Goal: Transaction & Acquisition: Obtain resource

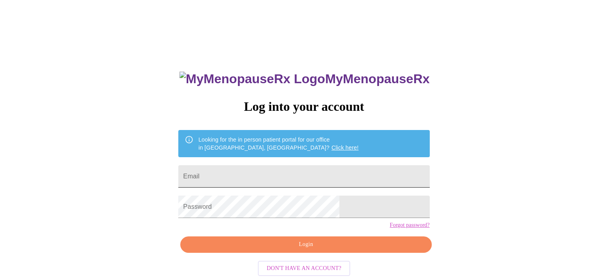
click at [322, 166] on input "Email" at bounding box center [303, 176] width 251 height 22
type input "[EMAIL_ADDRESS][DOMAIN_NAME]"
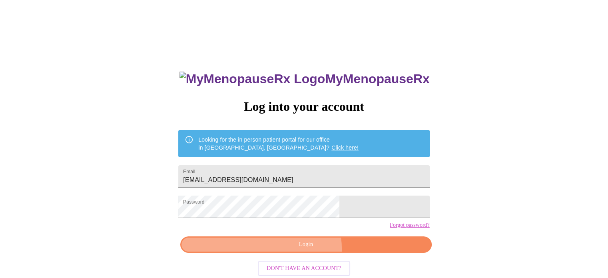
click at [302, 249] on span "Login" at bounding box center [305, 244] width 232 height 10
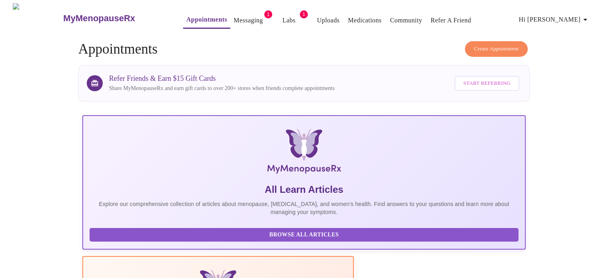
click at [282, 18] on link "Labs" at bounding box center [288, 20] width 13 height 11
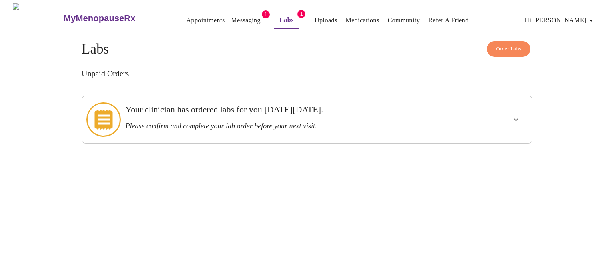
click at [513, 115] on icon "show more" at bounding box center [516, 120] width 10 height 10
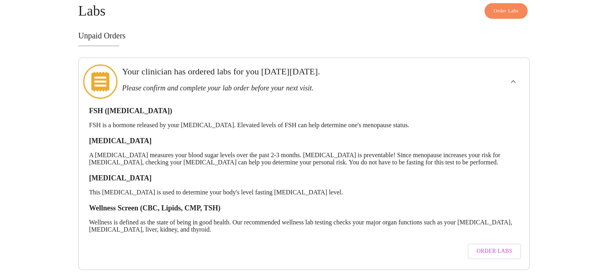
scroll to position [44, 0]
click at [489, 249] on button "Order Labs" at bounding box center [493, 251] width 53 height 16
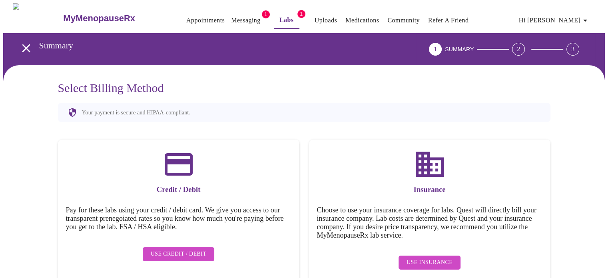
click at [445, 260] on span "Use Insurance" at bounding box center [429, 262] width 46 height 10
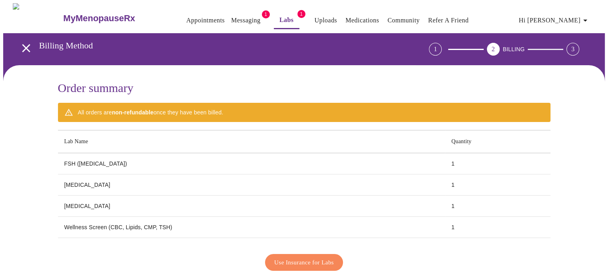
scroll to position [35, 0]
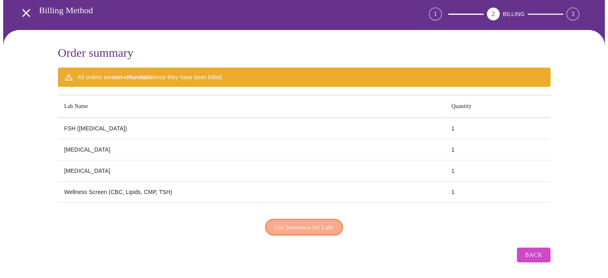
click at [325, 223] on span "Use Insurance for Labs" at bounding box center [304, 227] width 60 height 10
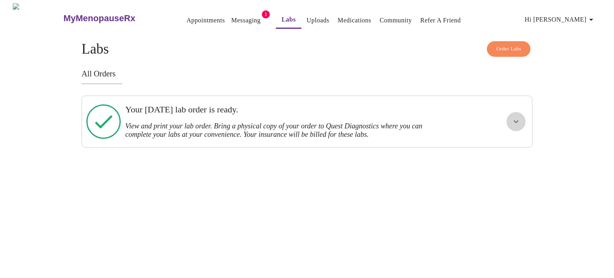
click at [516, 119] on icon "show more" at bounding box center [516, 122] width 10 height 10
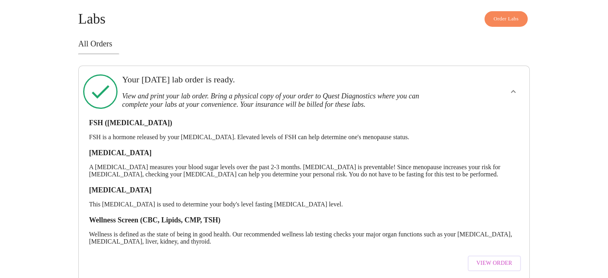
scroll to position [52, 0]
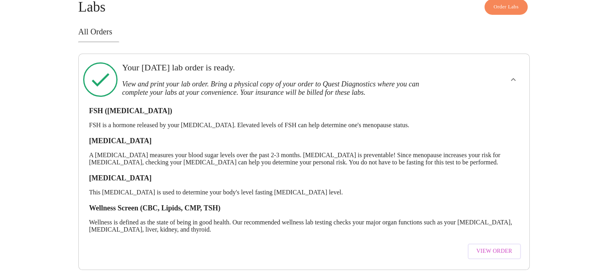
click at [497, 250] on button "View Order" at bounding box center [494, 251] width 54 height 16
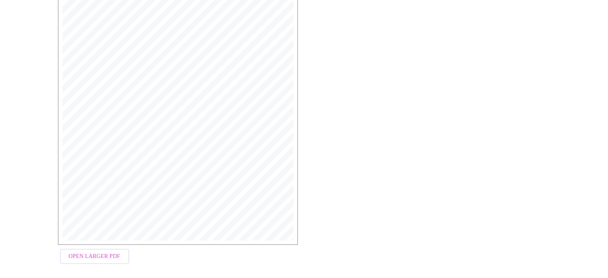
scroll to position [213, 0]
click at [105, 249] on span "Open Larger PDF" at bounding box center [95, 249] width 52 height 10
